Goal: Transaction & Acquisition: Purchase product/service

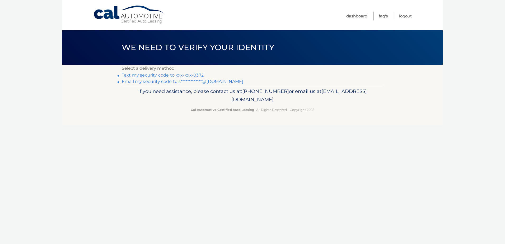
click at [129, 77] on link "Text my security code to xxx-xxx-0372" at bounding box center [163, 75] width 82 height 5
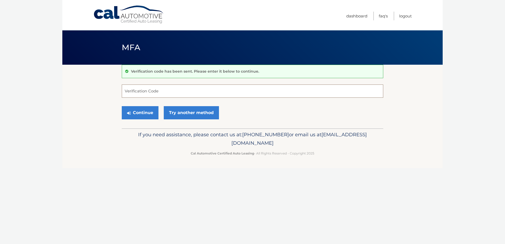
click at [131, 89] on input "Verification Code" at bounding box center [252, 90] width 261 height 13
type input "224290"
click at [137, 109] on button "Continue" at bounding box center [140, 112] width 37 height 13
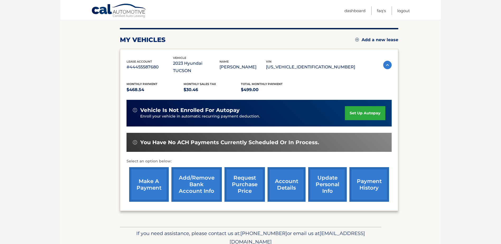
scroll to position [71, 0]
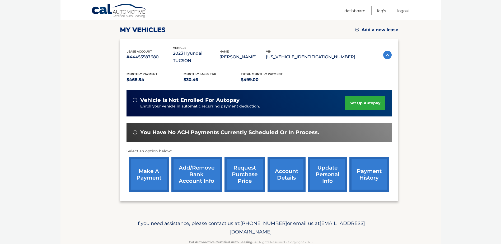
click at [147, 169] on link "make a payment" at bounding box center [149, 174] width 40 height 35
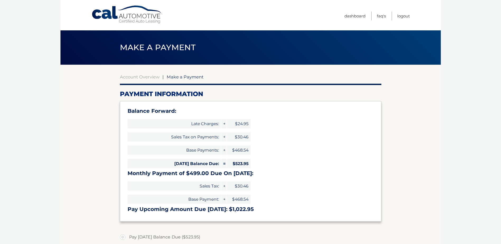
select select "NmJmMjU1NTMtZWY2Ni00OTMyLTg2M2MtOTZmNzg4OTRiNjg0"
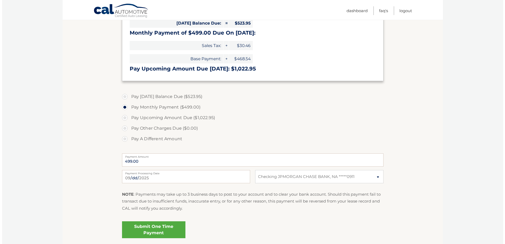
scroll to position [141, 0]
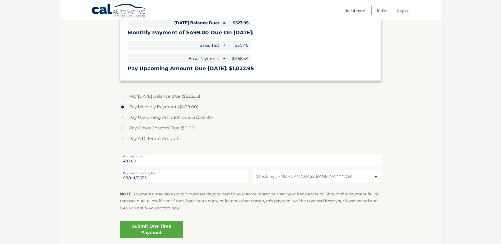
click at [136, 178] on input "[DATE]" at bounding box center [184, 176] width 128 height 13
type input "[DATE]"
click at [148, 227] on link "Submit One Time Payment" at bounding box center [151, 229] width 63 height 17
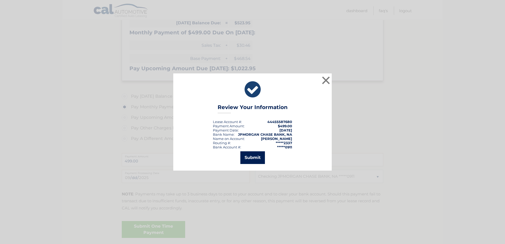
click at [246, 160] on button "Submit" at bounding box center [252, 157] width 25 height 13
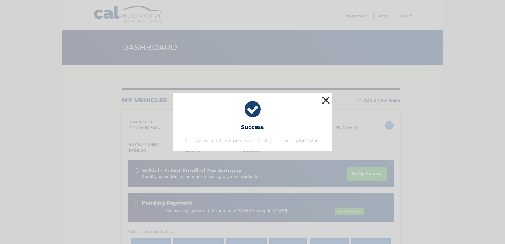
click at [326, 101] on button "×" at bounding box center [326, 100] width 11 height 11
